Goal: Task Accomplishment & Management: Manage account settings

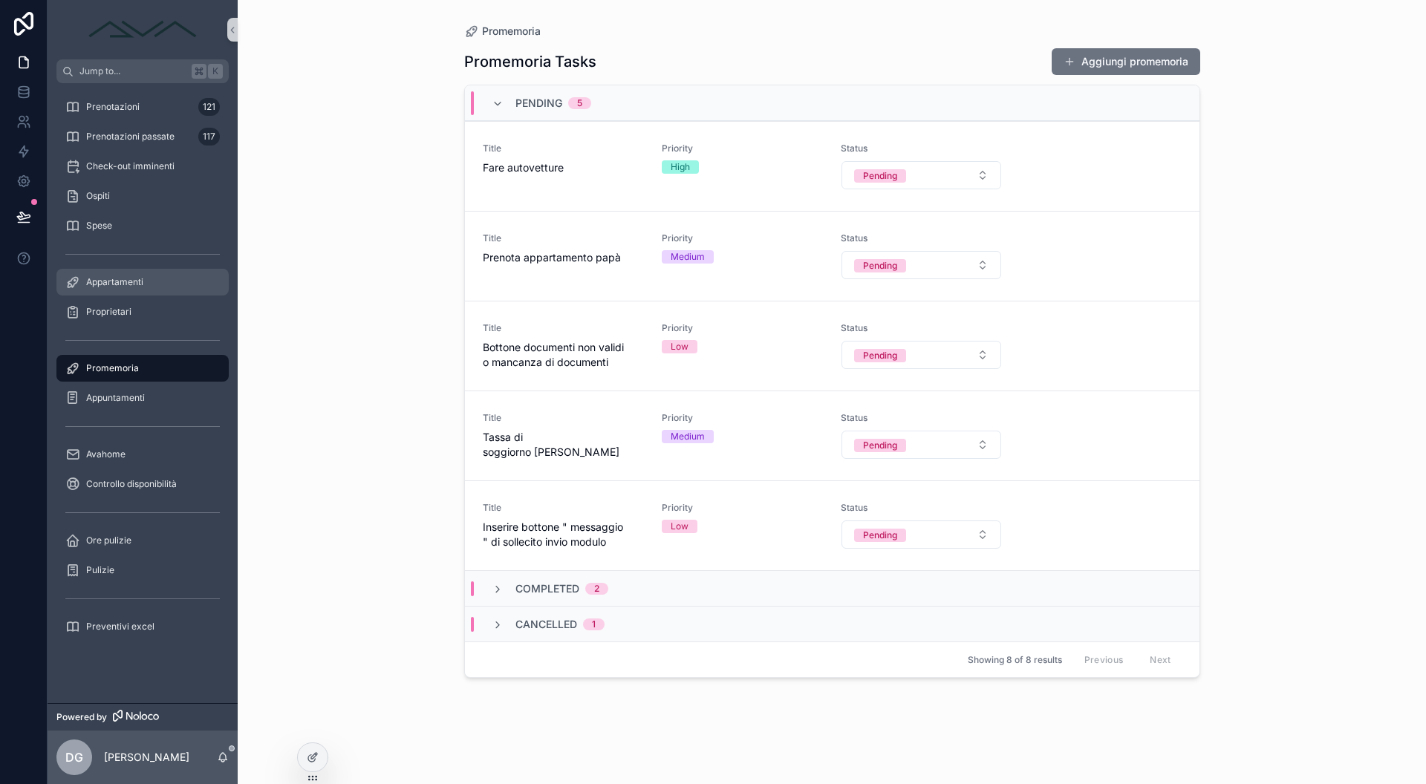
click at [116, 287] on span "Appartamenti" at bounding box center [114, 282] width 57 height 12
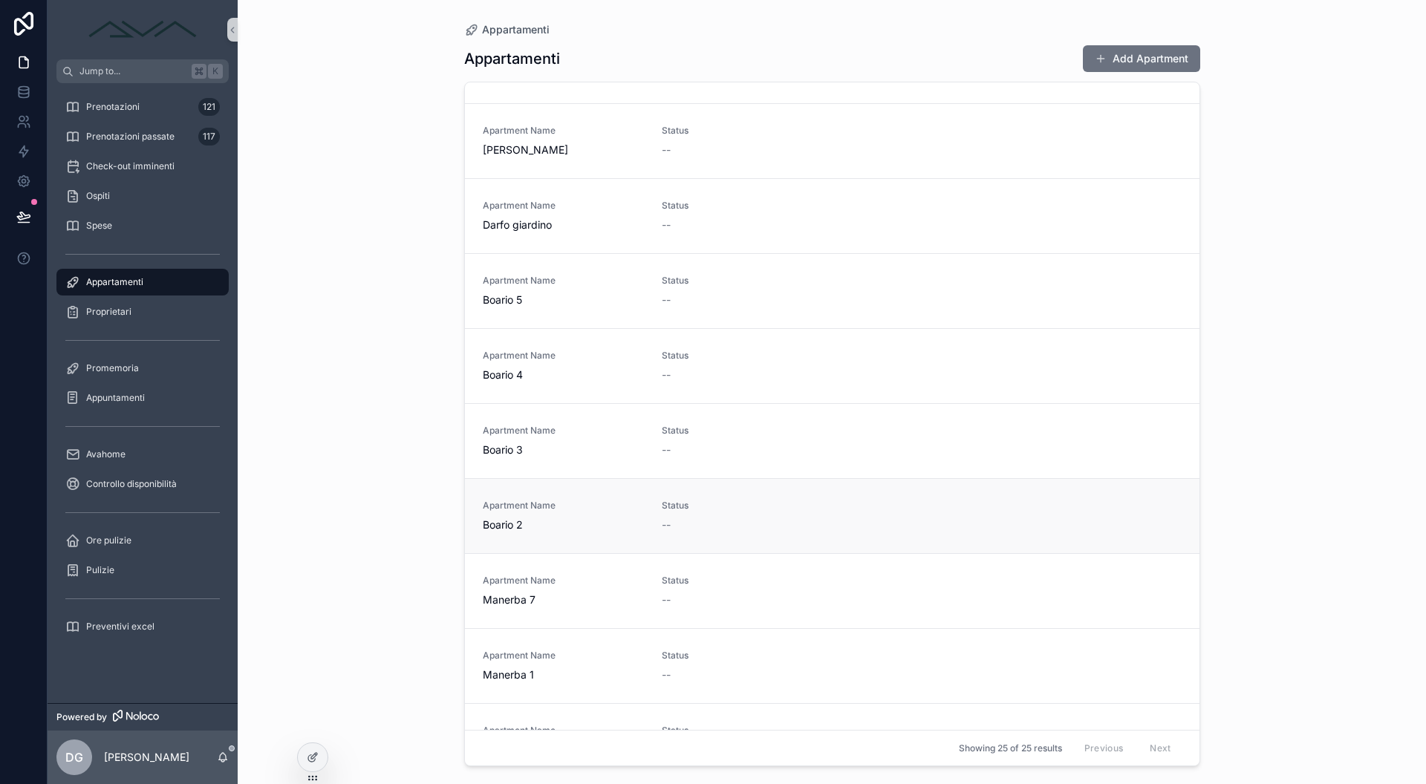
scroll to position [989, 0]
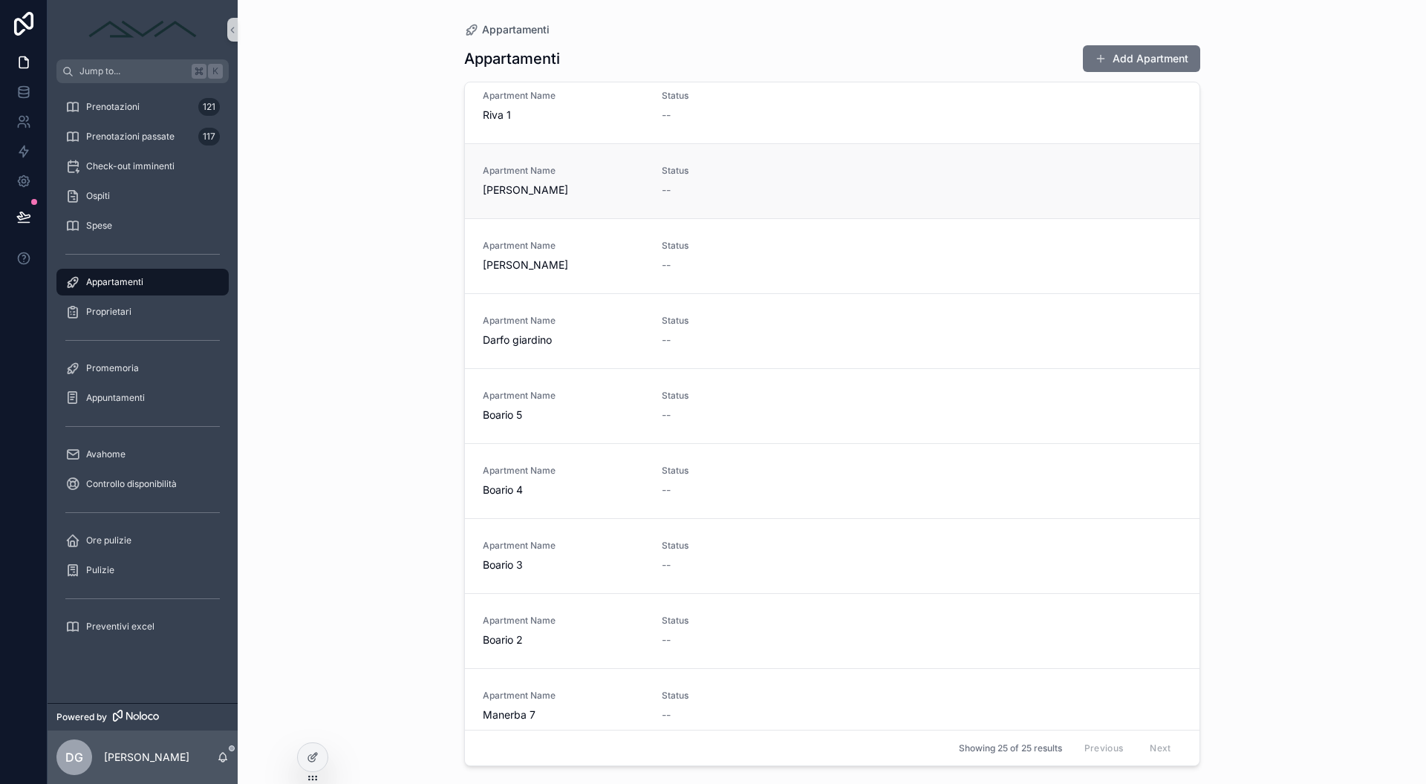
click at [624, 196] on span "[PERSON_NAME]" at bounding box center [563, 190] width 161 height 15
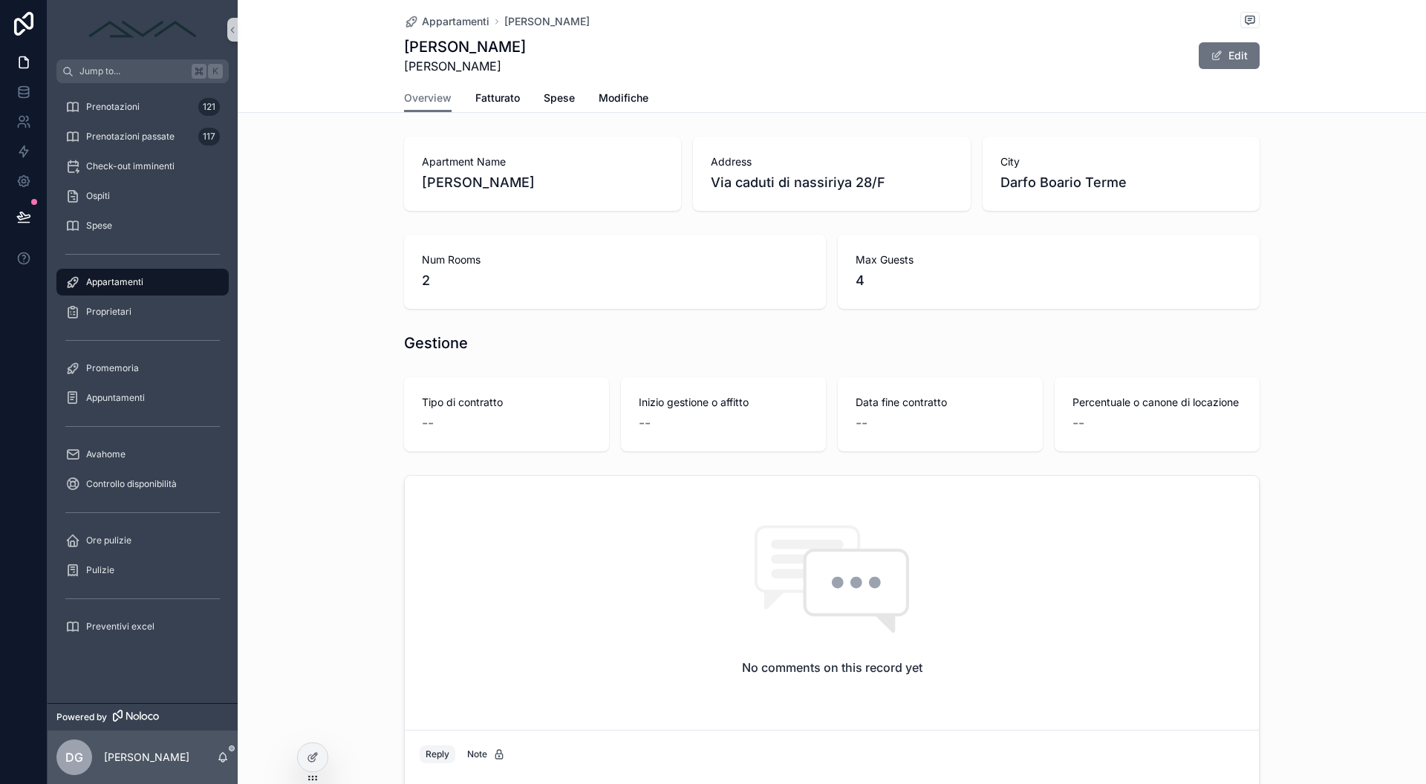
scroll to position [158, 0]
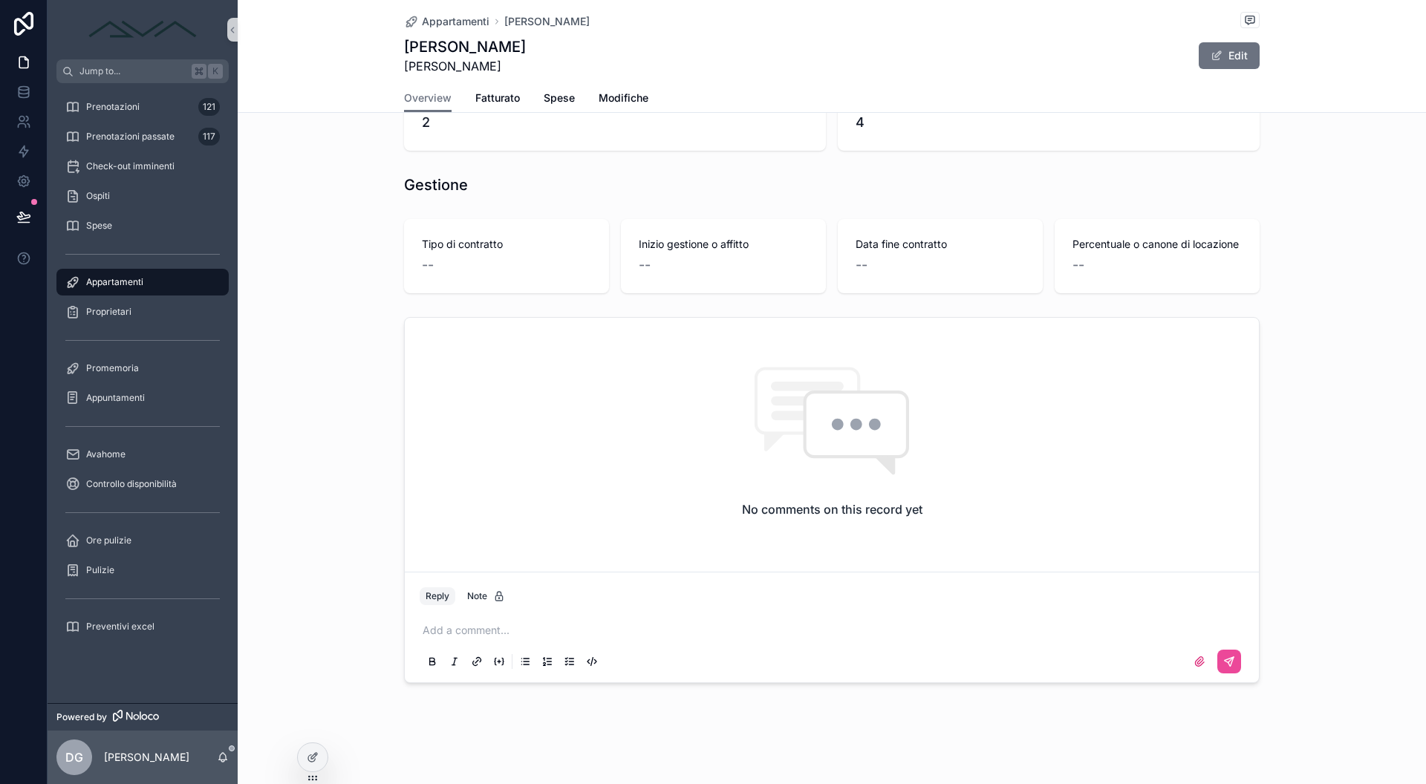
click at [530, 634] on p "scrollable content" at bounding box center [835, 630] width 824 height 15
click at [608, 630] on p "**********" at bounding box center [835, 638] width 824 height 30
click at [553, 642] on p "**********" at bounding box center [835, 638] width 824 height 30
click at [1223, 675] on icon "scrollable content" at bounding box center [1229, 677] width 12 height 12
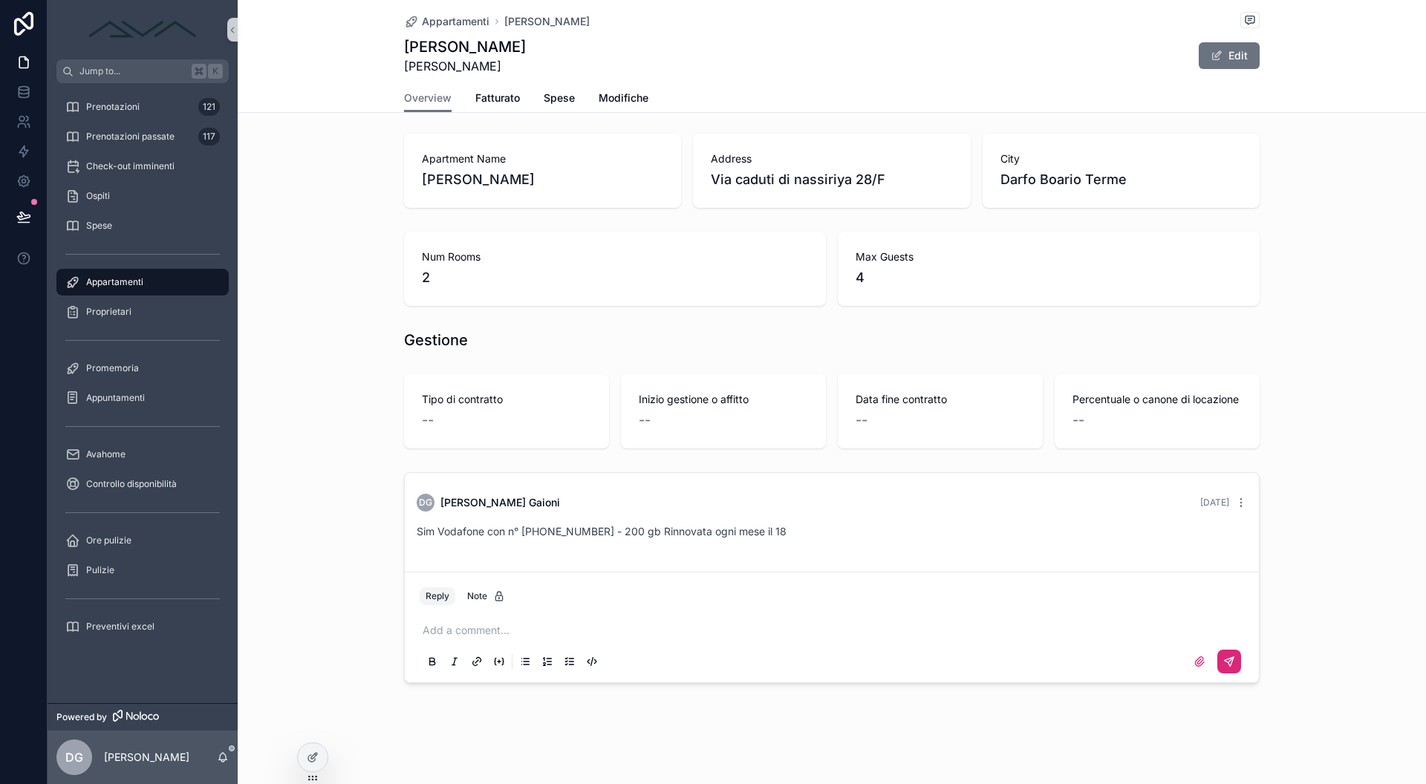
scroll to position [0, 0]
click at [492, 90] on link "Fatturato" at bounding box center [497, 100] width 45 height 30
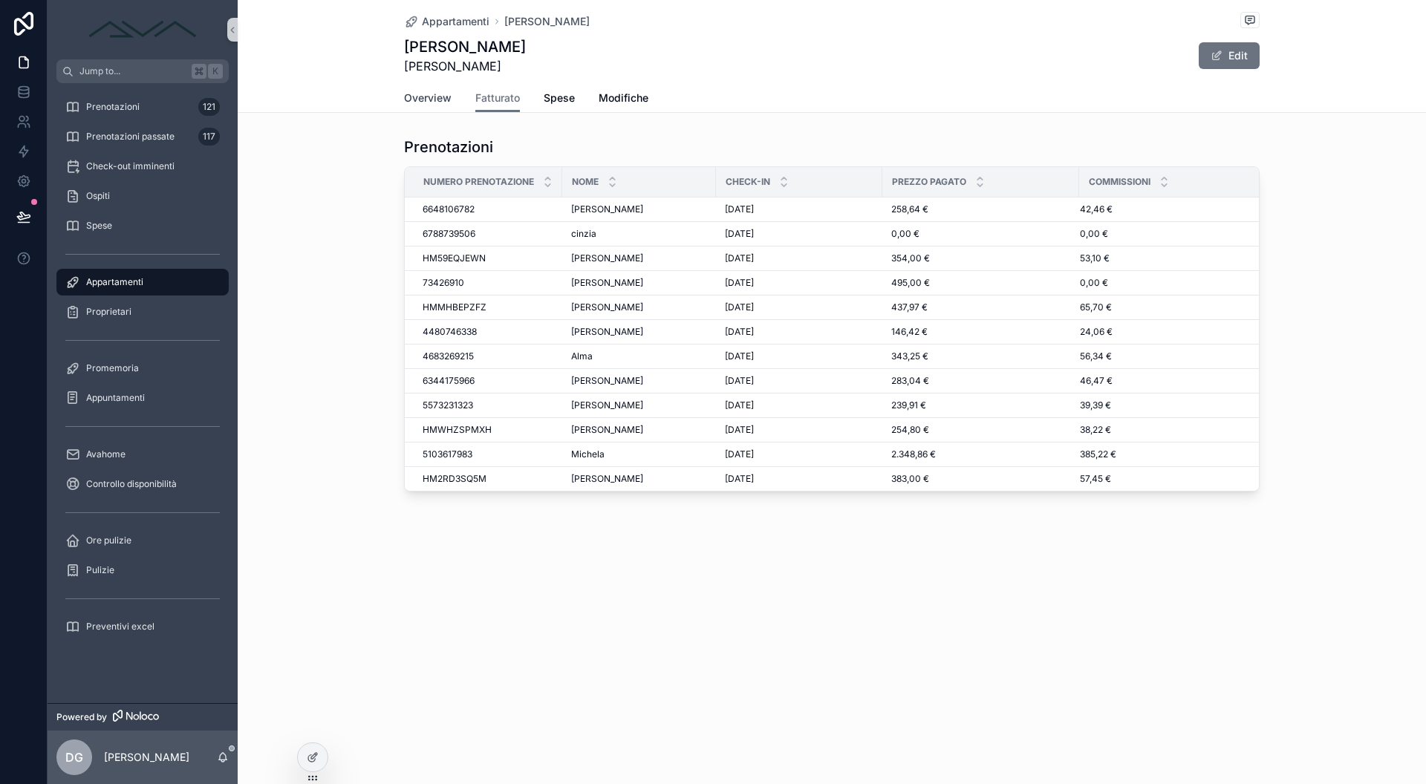
click at [443, 94] on span "Overview" at bounding box center [428, 98] width 48 height 15
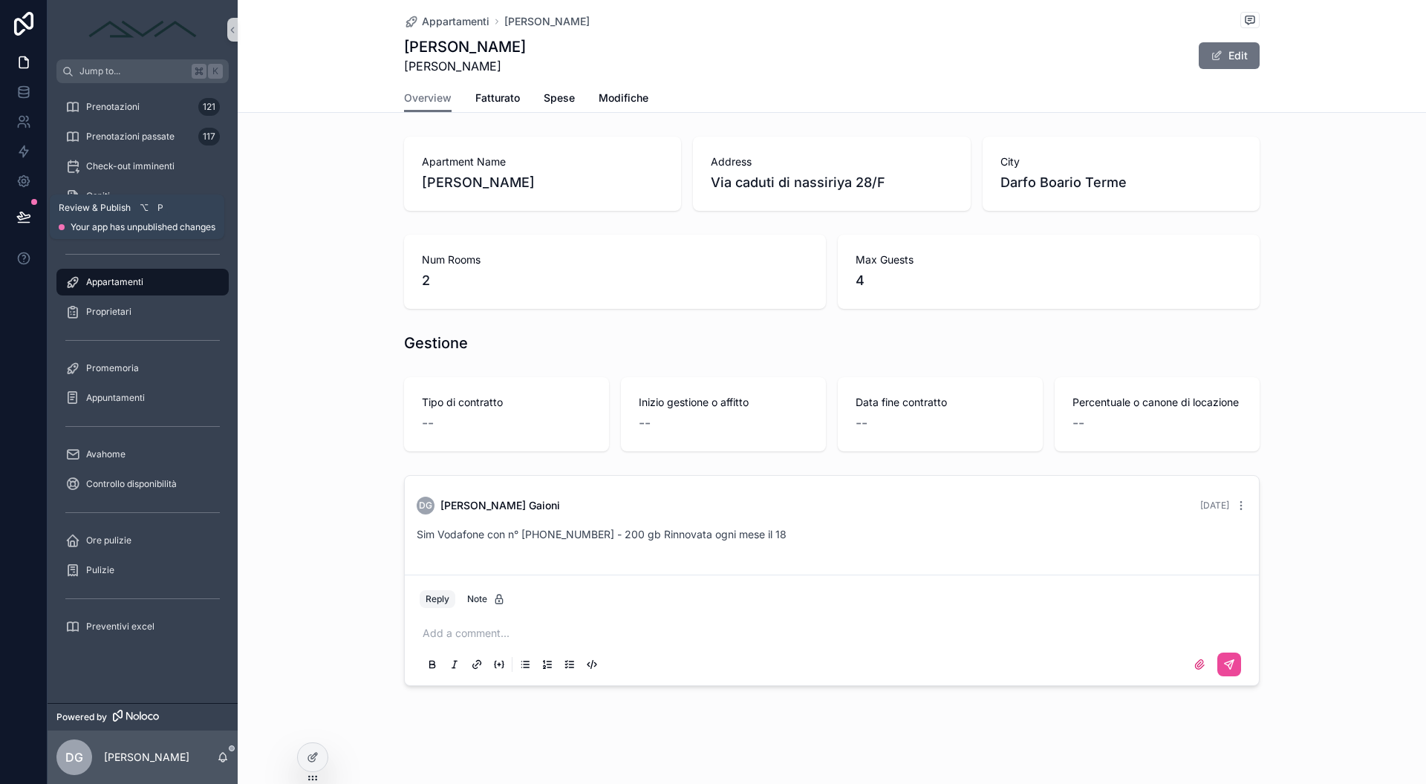
click at [25, 219] on icon at bounding box center [23, 216] width 15 height 15
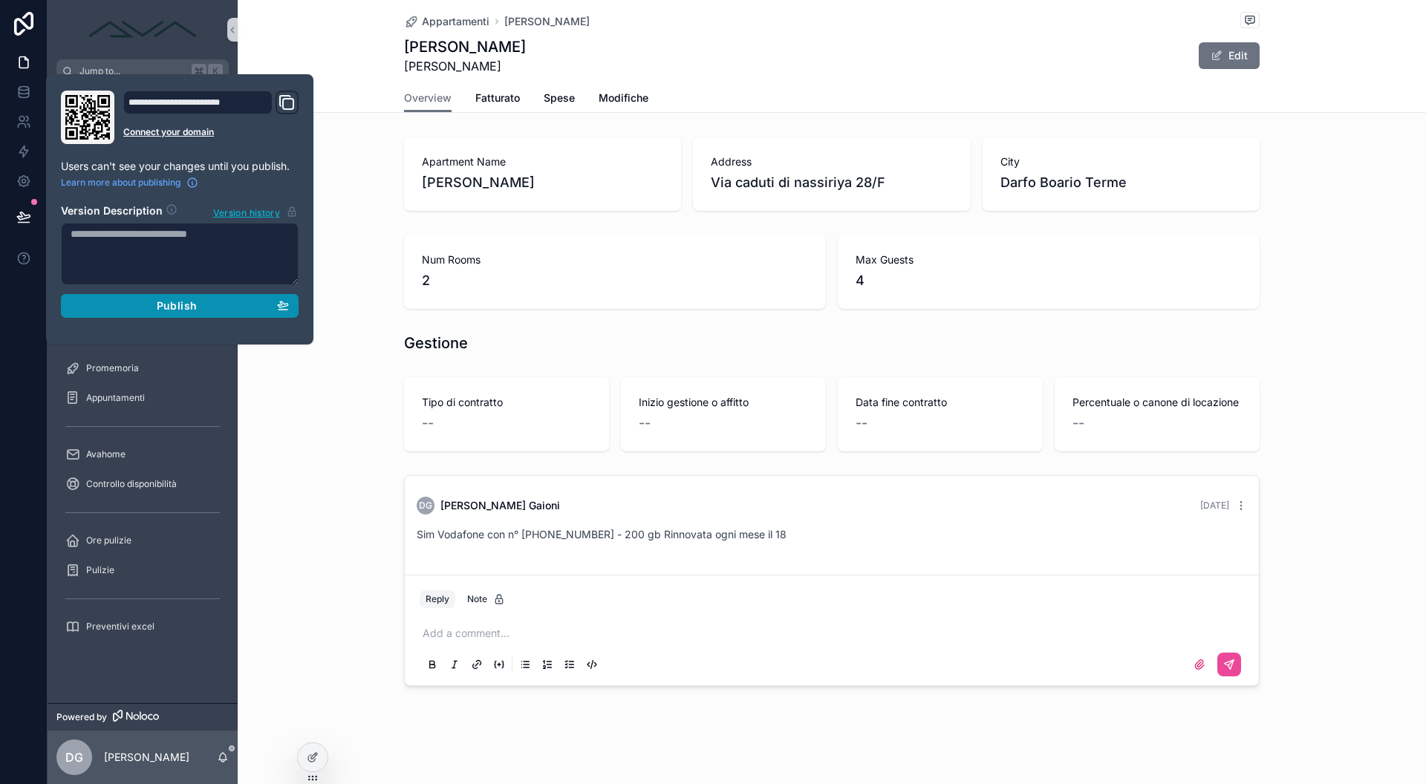
click at [151, 300] on div "Publish" at bounding box center [180, 305] width 218 height 13
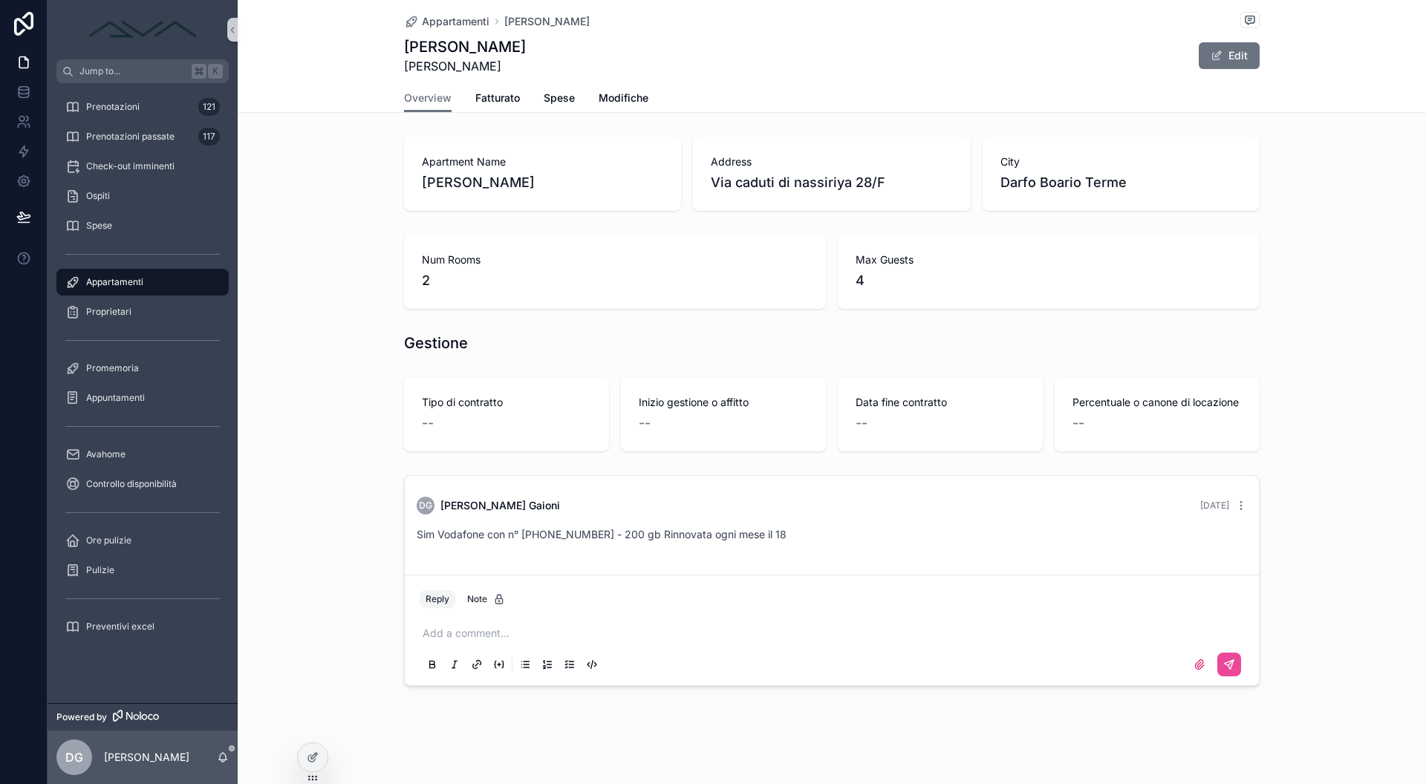
click at [332, 424] on div "Tipo di contratto -- Inizio gestione o affitto -- Data fine contratto -- Percen…" at bounding box center [832, 414] width 1188 height 86
click at [530, 635] on p "scrollable content" at bounding box center [835, 633] width 824 height 15
click at [1237, 660] on div "scrollable content" at bounding box center [832, 665] width 824 height 30
click at [1226, 669] on icon "scrollable content" at bounding box center [1229, 665] width 12 height 12
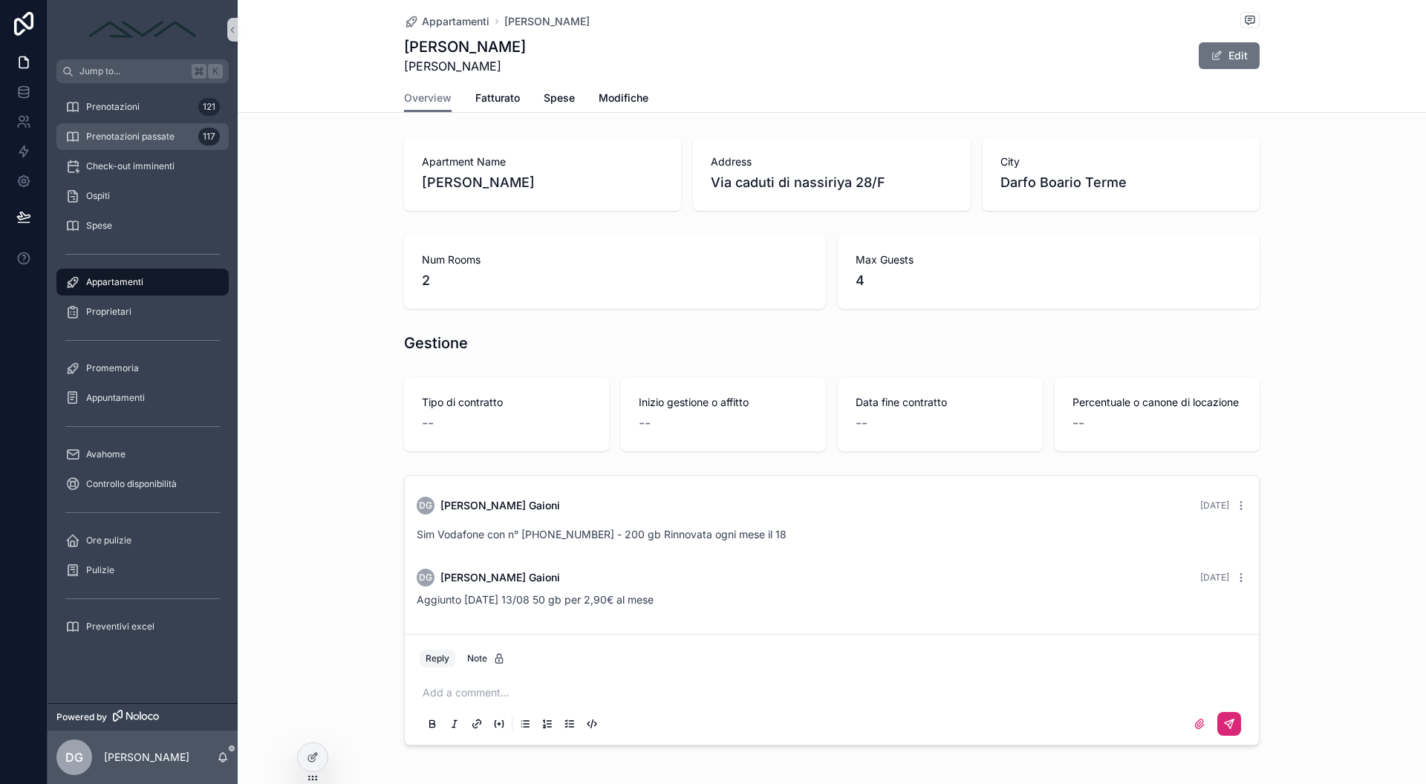
click at [146, 124] on link "Prenotazioni passate 117" at bounding box center [142, 136] width 172 height 27
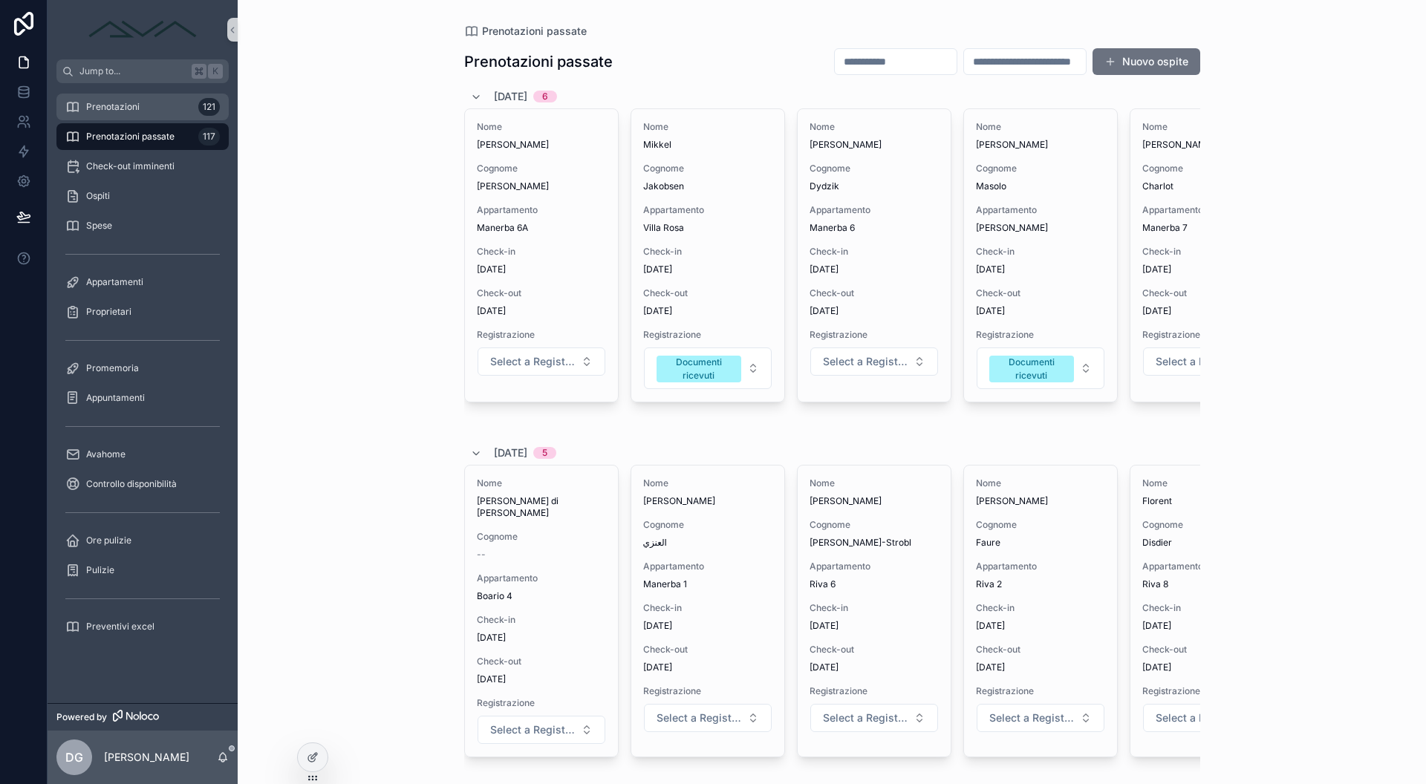
click at [146, 111] on div "Prenotazioni 121" at bounding box center [142, 107] width 154 height 24
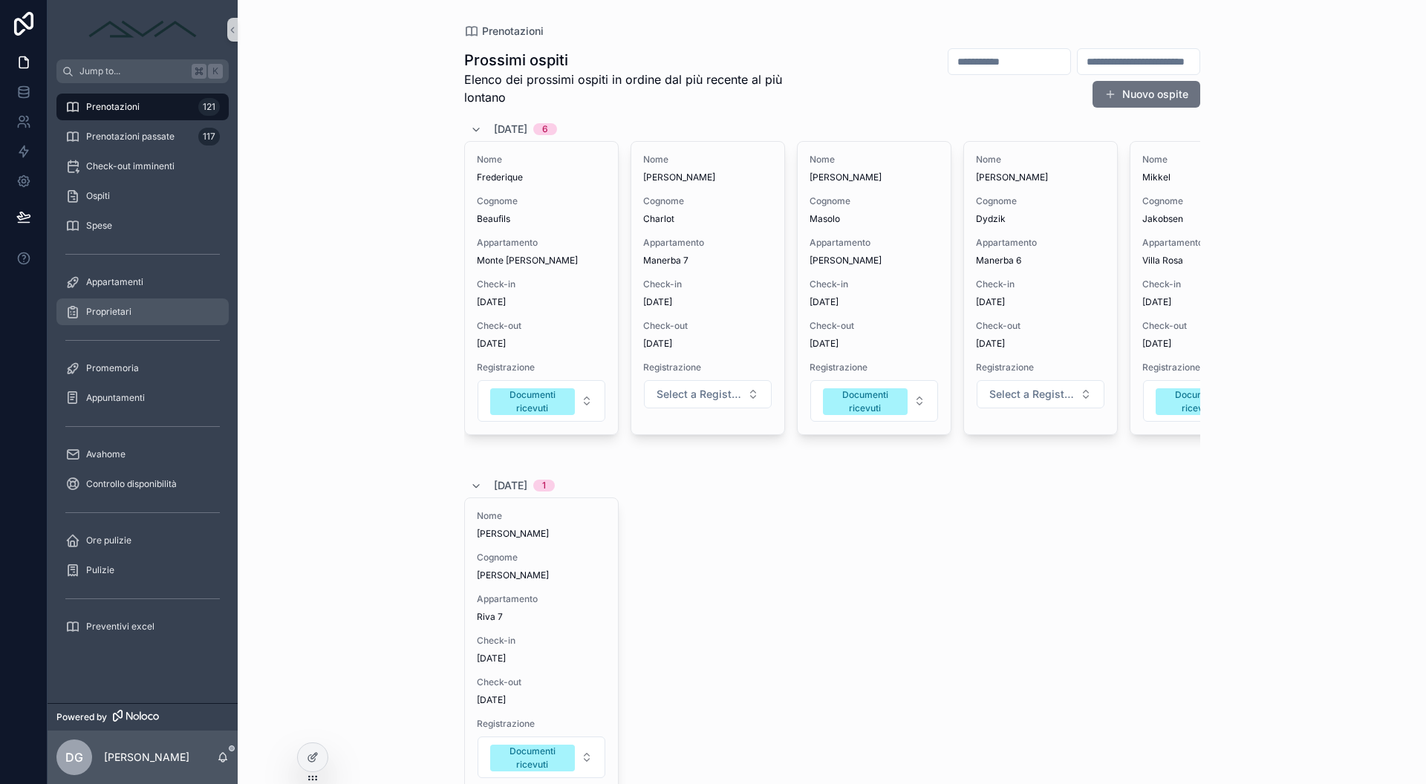
click at [139, 311] on div "Proprietari" at bounding box center [142, 312] width 154 height 24
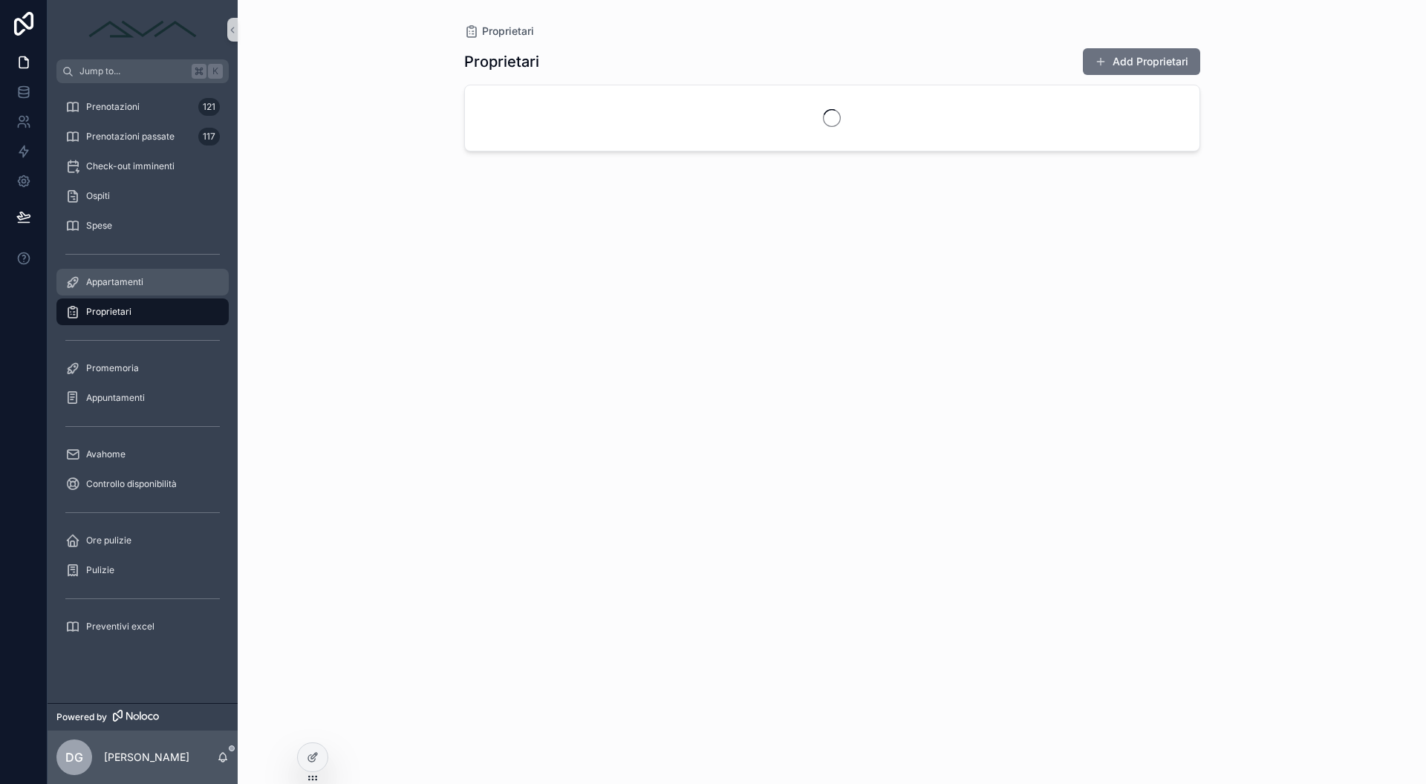
click at [128, 281] on span "Appartamenti" at bounding box center [114, 282] width 57 height 12
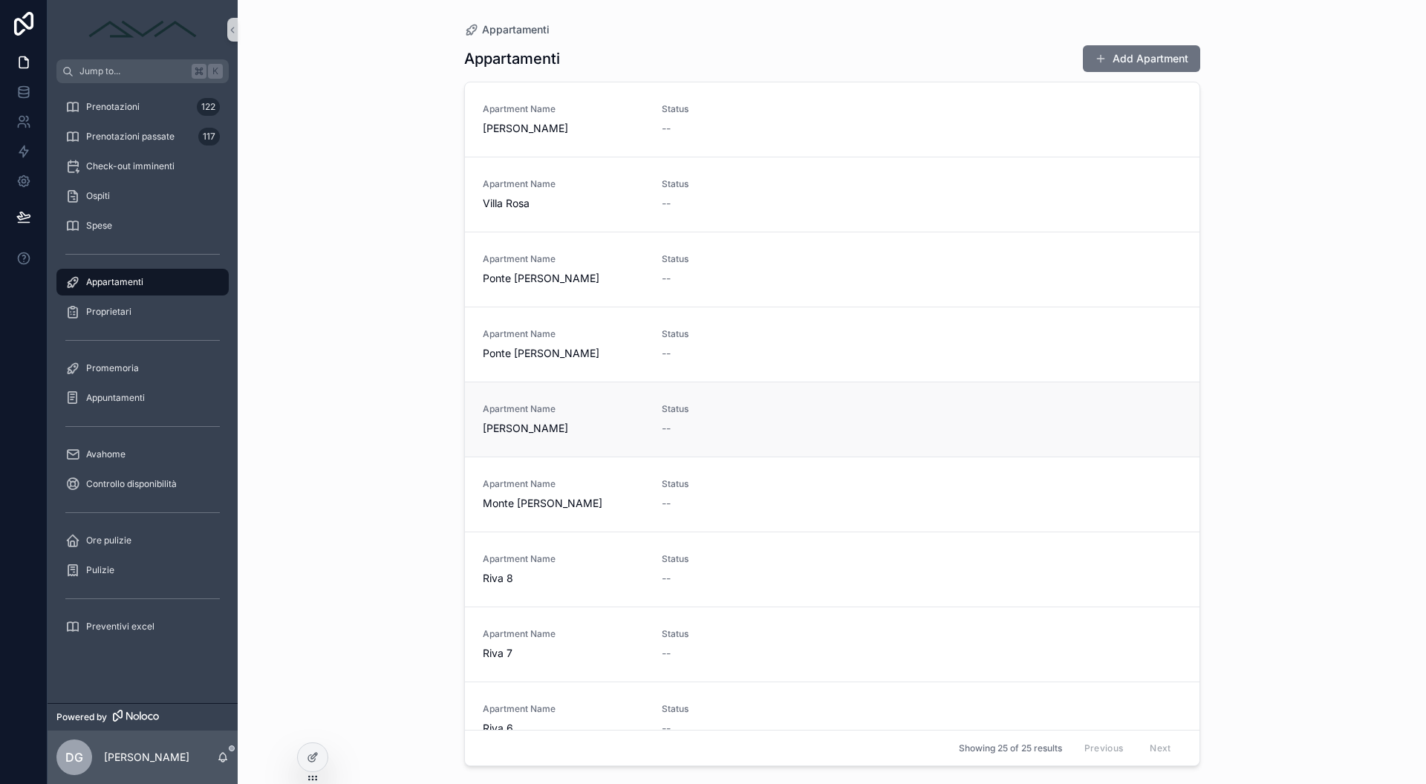
click at [717, 430] on div "--" at bounding box center [742, 428] width 161 height 15
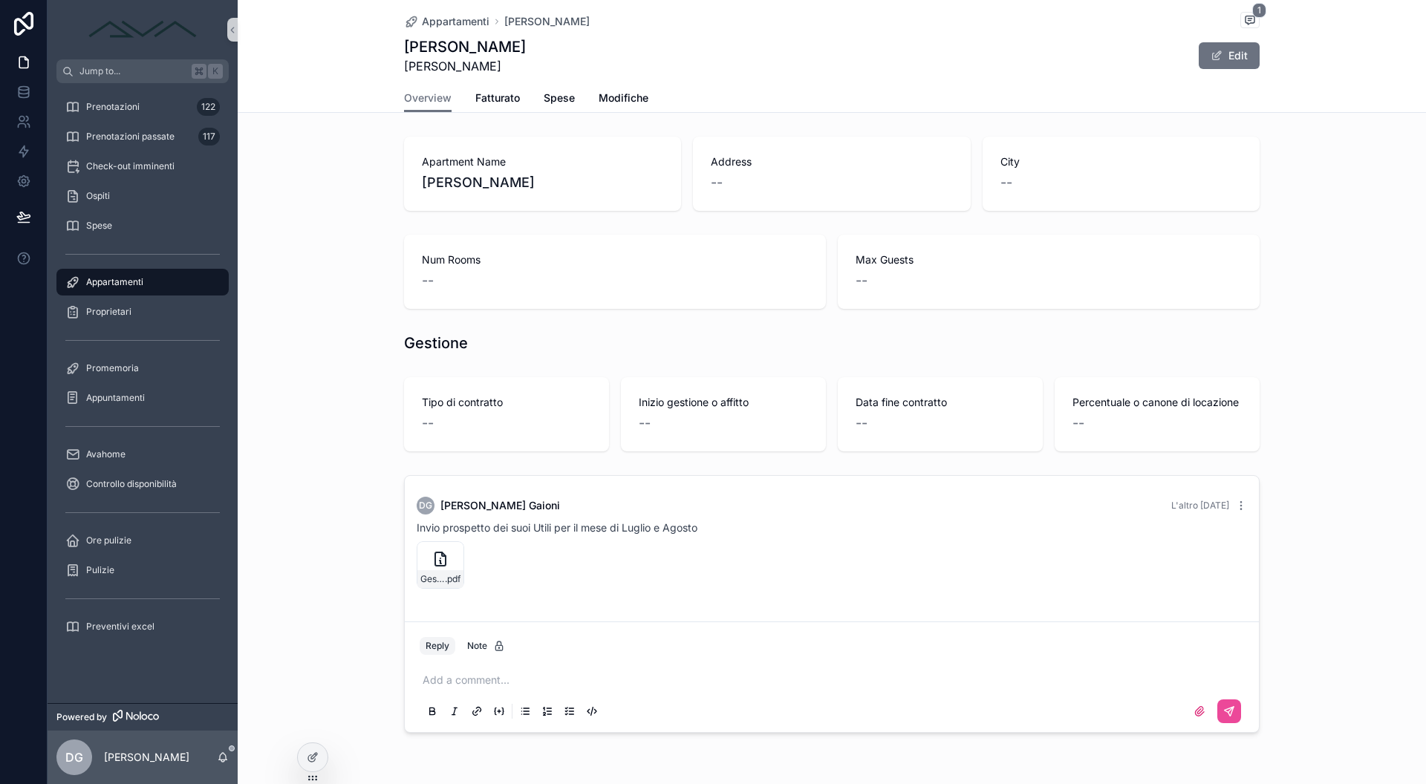
scroll to position [50, 0]
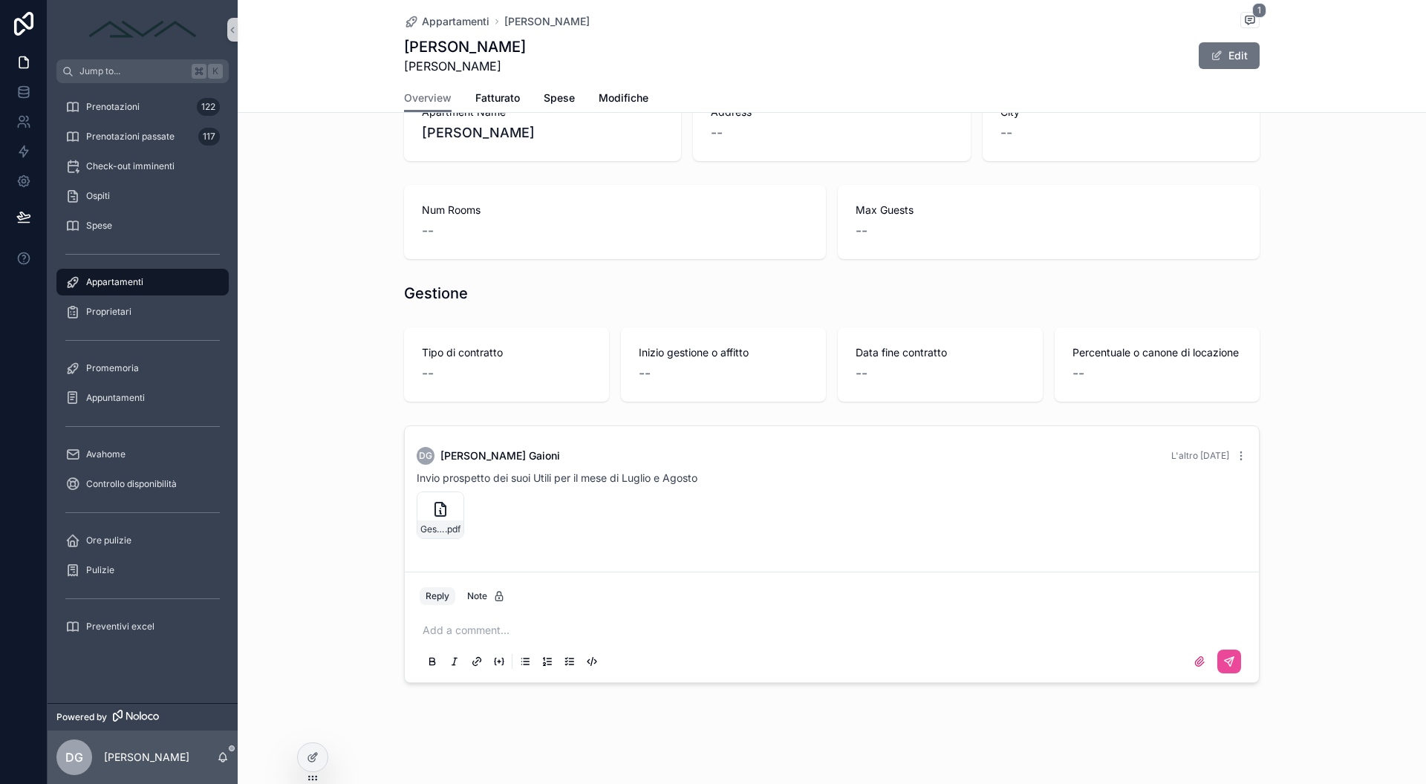
click at [485, 630] on p "scrollable content" at bounding box center [835, 630] width 824 height 15
